Goal: Task Accomplishment & Management: Manage account settings

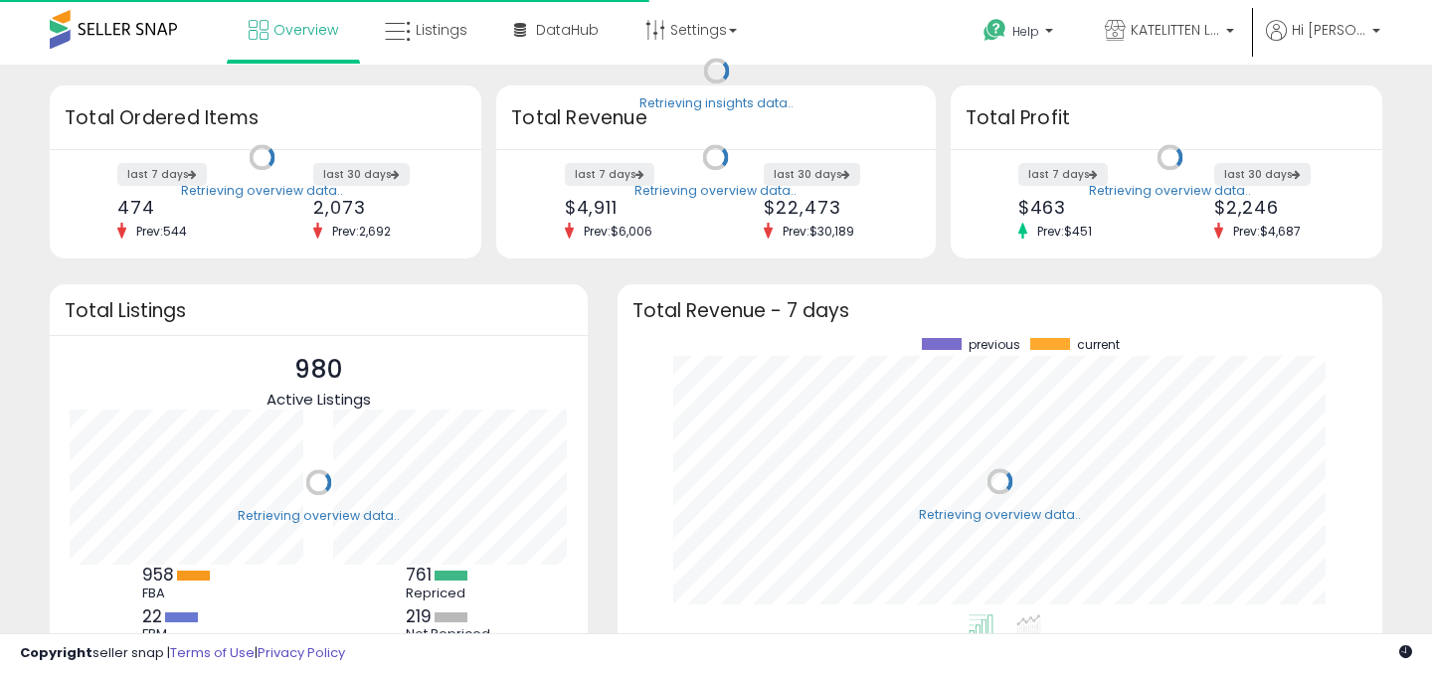
scroll to position [276, 725]
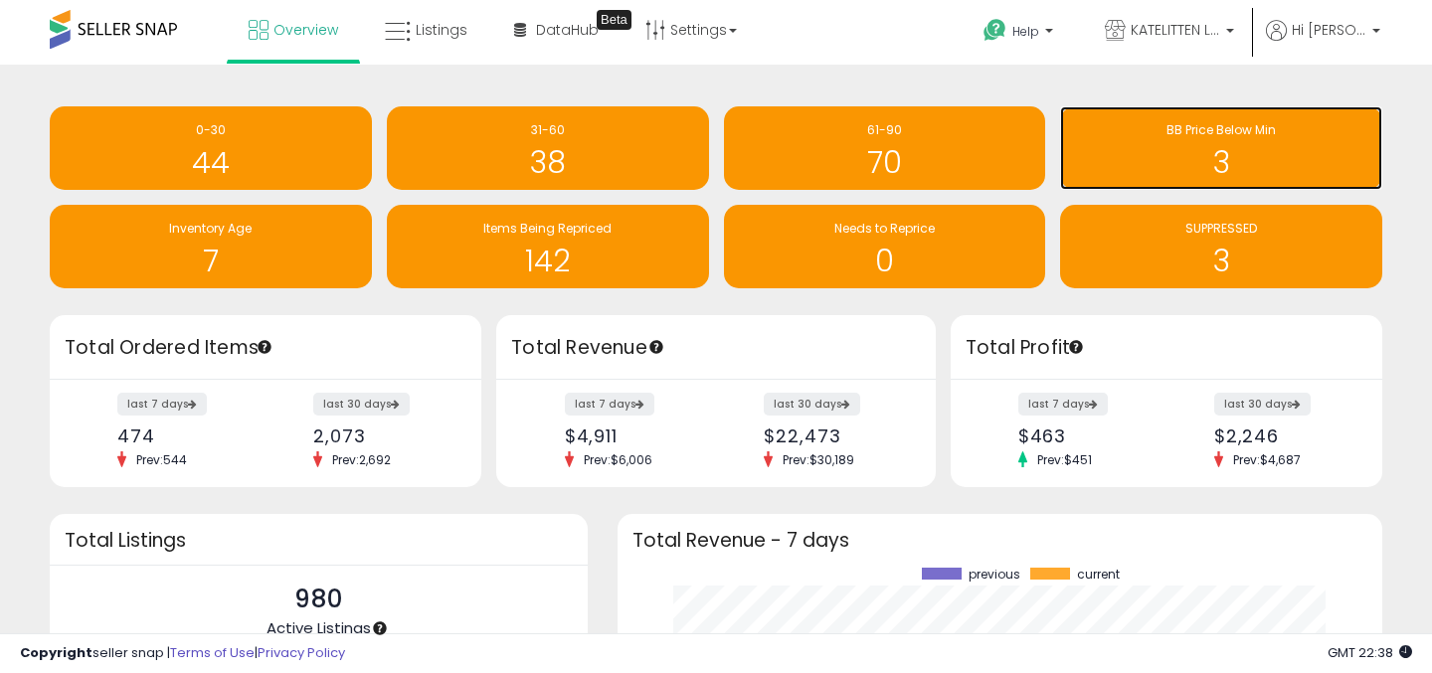
click at [1157, 143] on div "3" at bounding box center [1221, 150] width 302 height 58
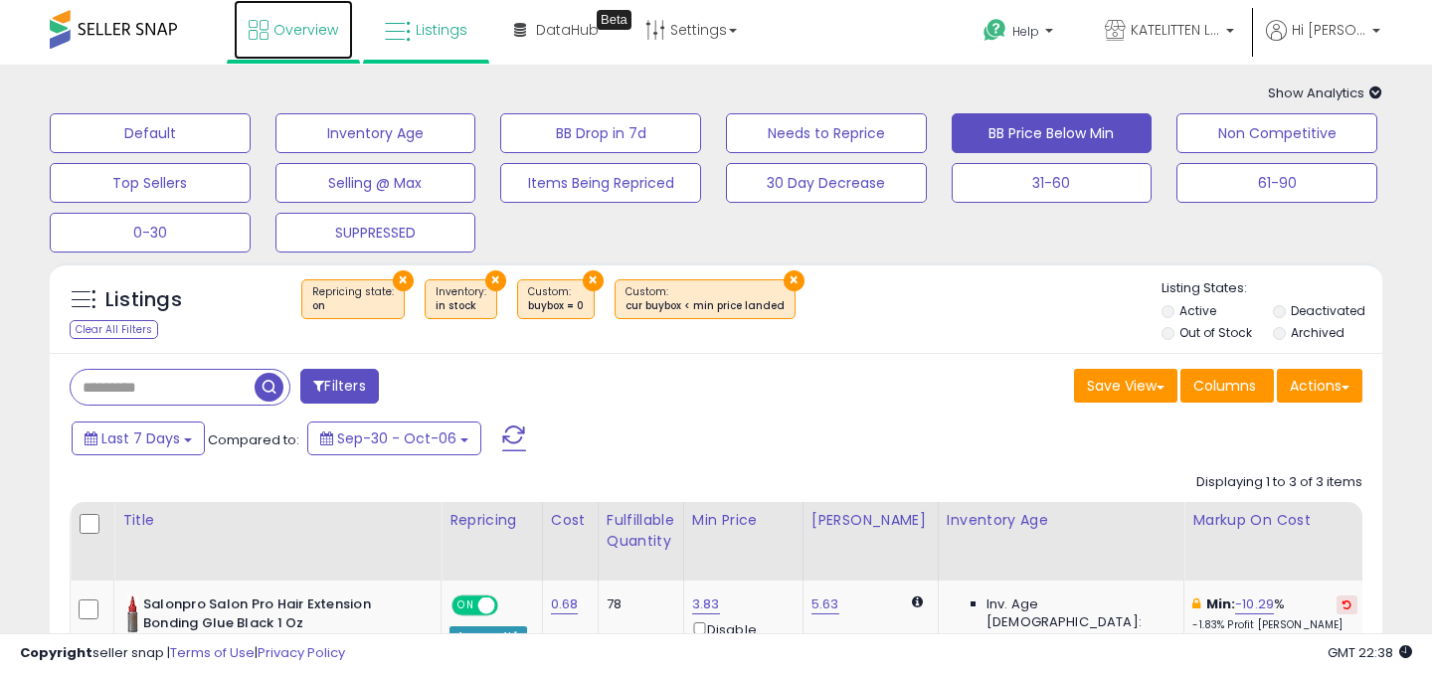
click at [306, 42] on link "Overview" at bounding box center [293, 30] width 119 height 60
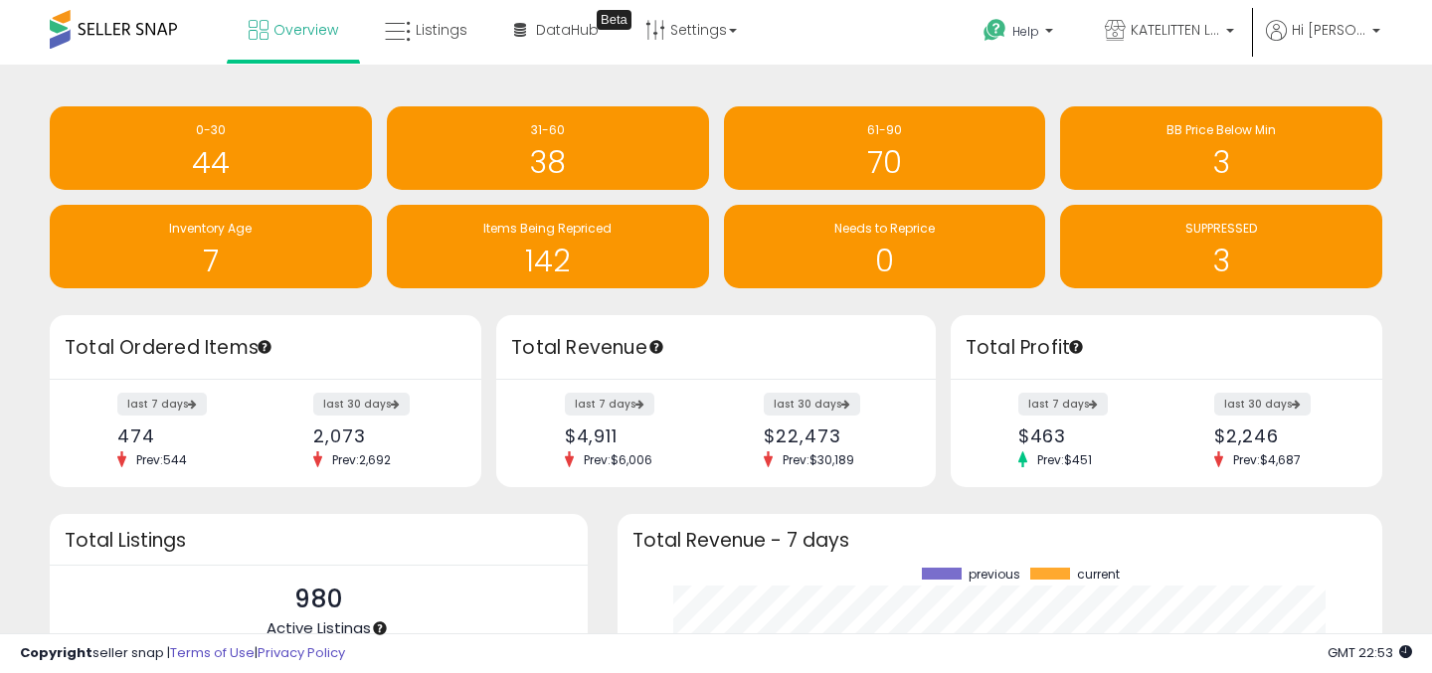
click at [712, 199] on div "Needs to Reprice 0" at bounding box center [877, 239] width 337 height 98
click at [710, 190] on div "Needs to Reprice 0" at bounding box center [877, 239] width 337 height 98
click at [715, 190] on div "Needs to Reprice 0" at bounding box center [877, 239] width 337 height 98
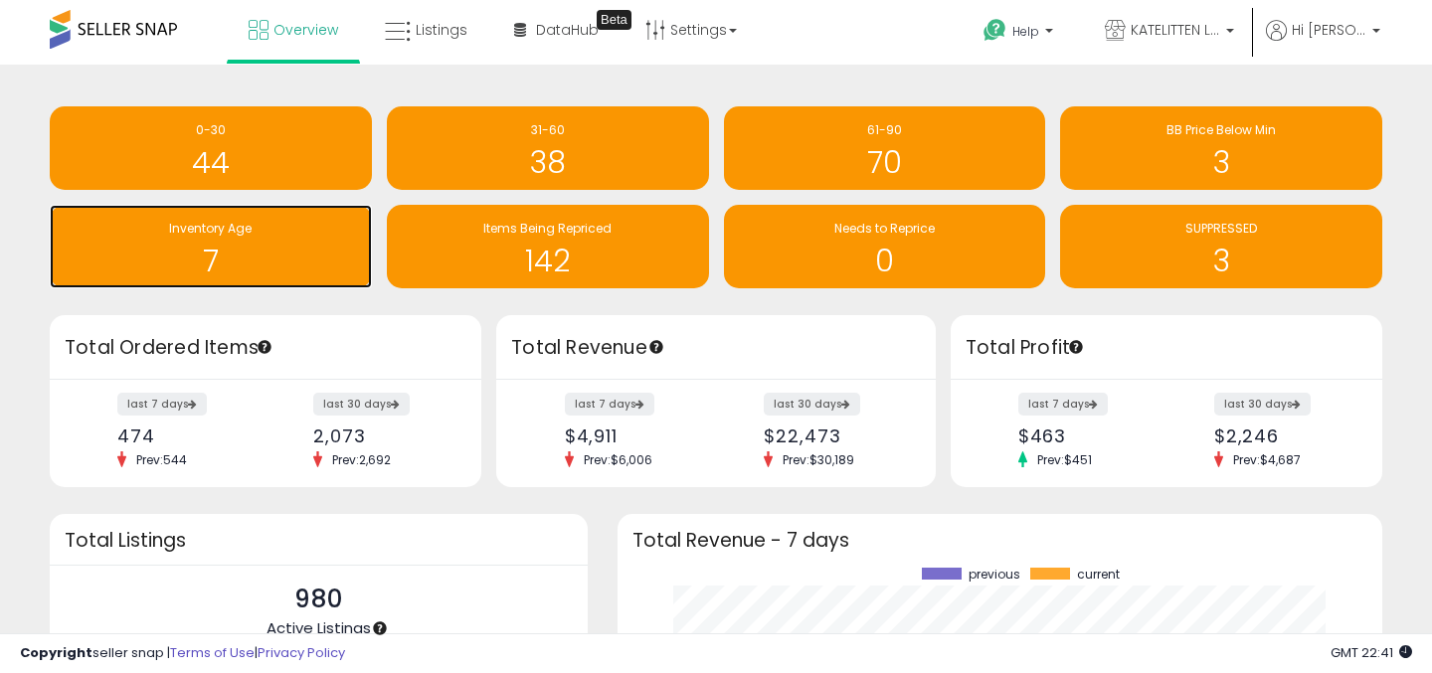
click at [269, 263] on h1 "7" at bounding box center [211, 261] width 302 height 33
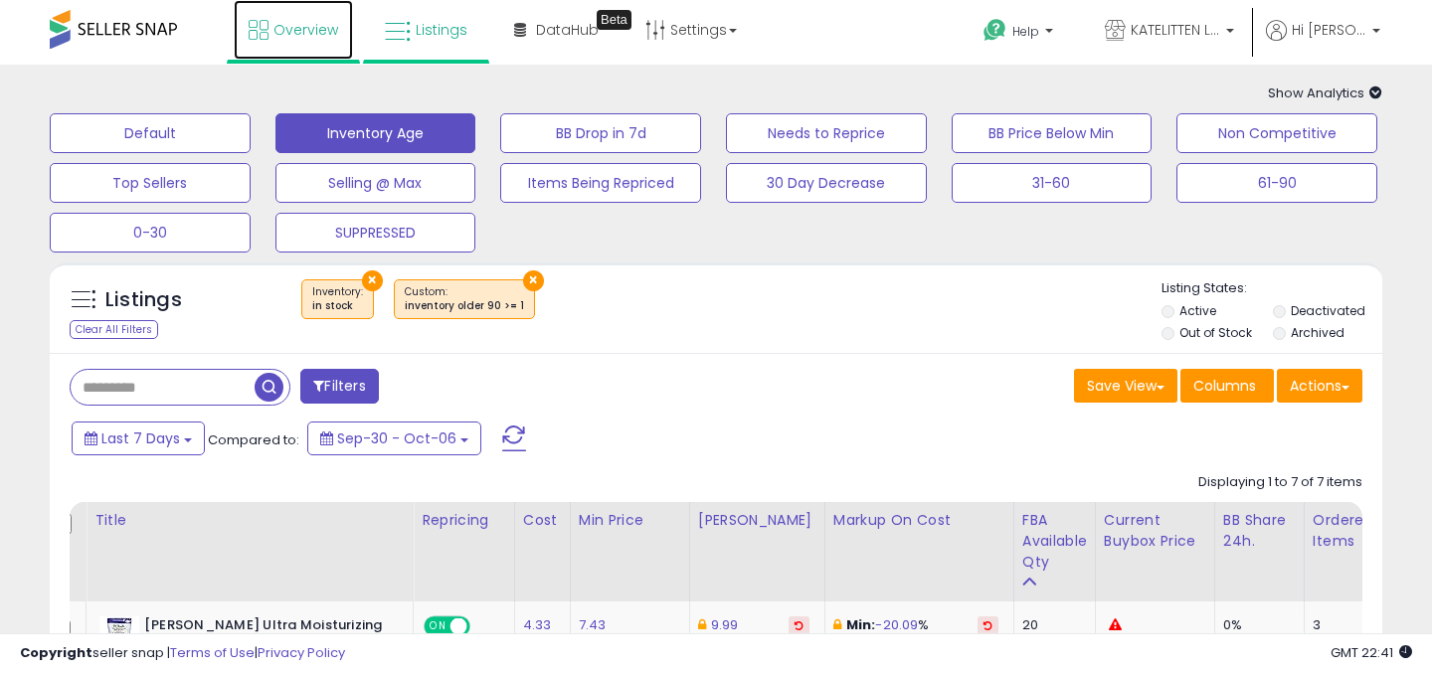
click at [295, 33] on span "Overview" at bounding box center [305, 30] width 65 height 20
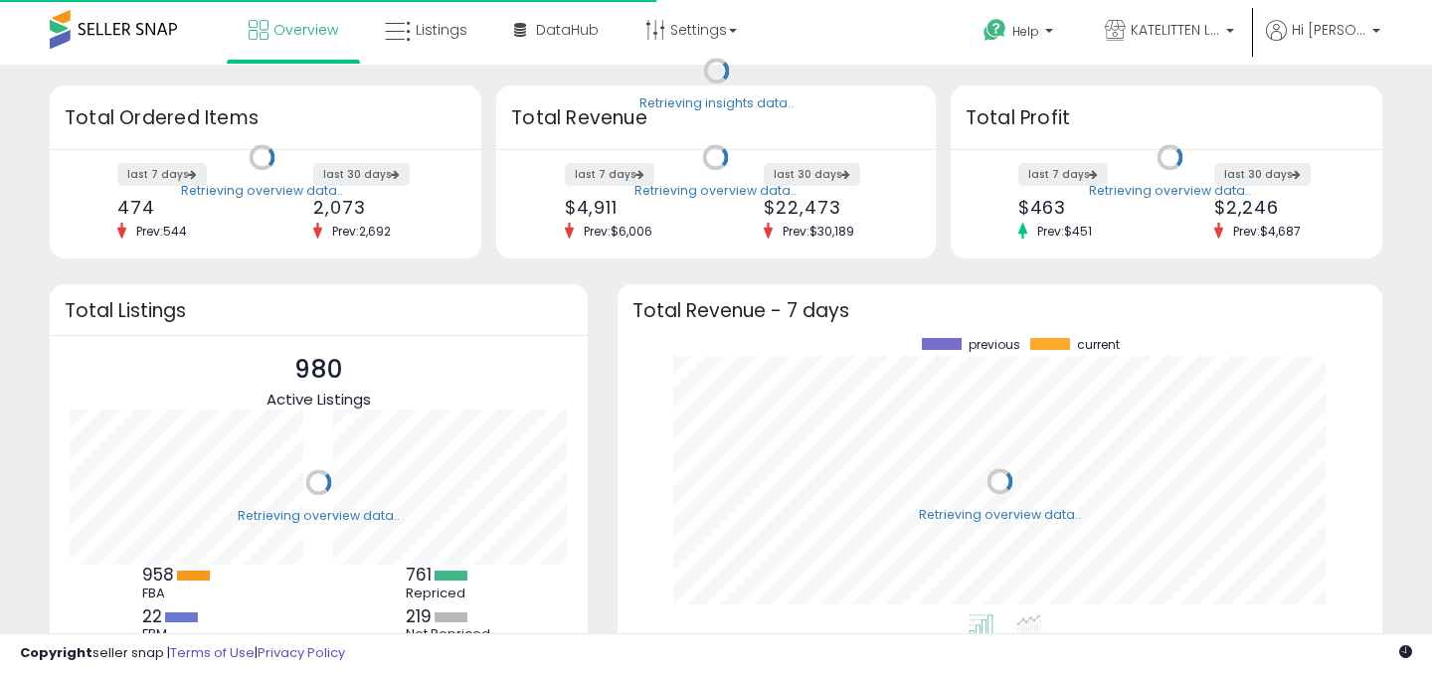
scroll to position [276, 725]
